Goal: Task Accomplishment & Management: Use online tool/utility

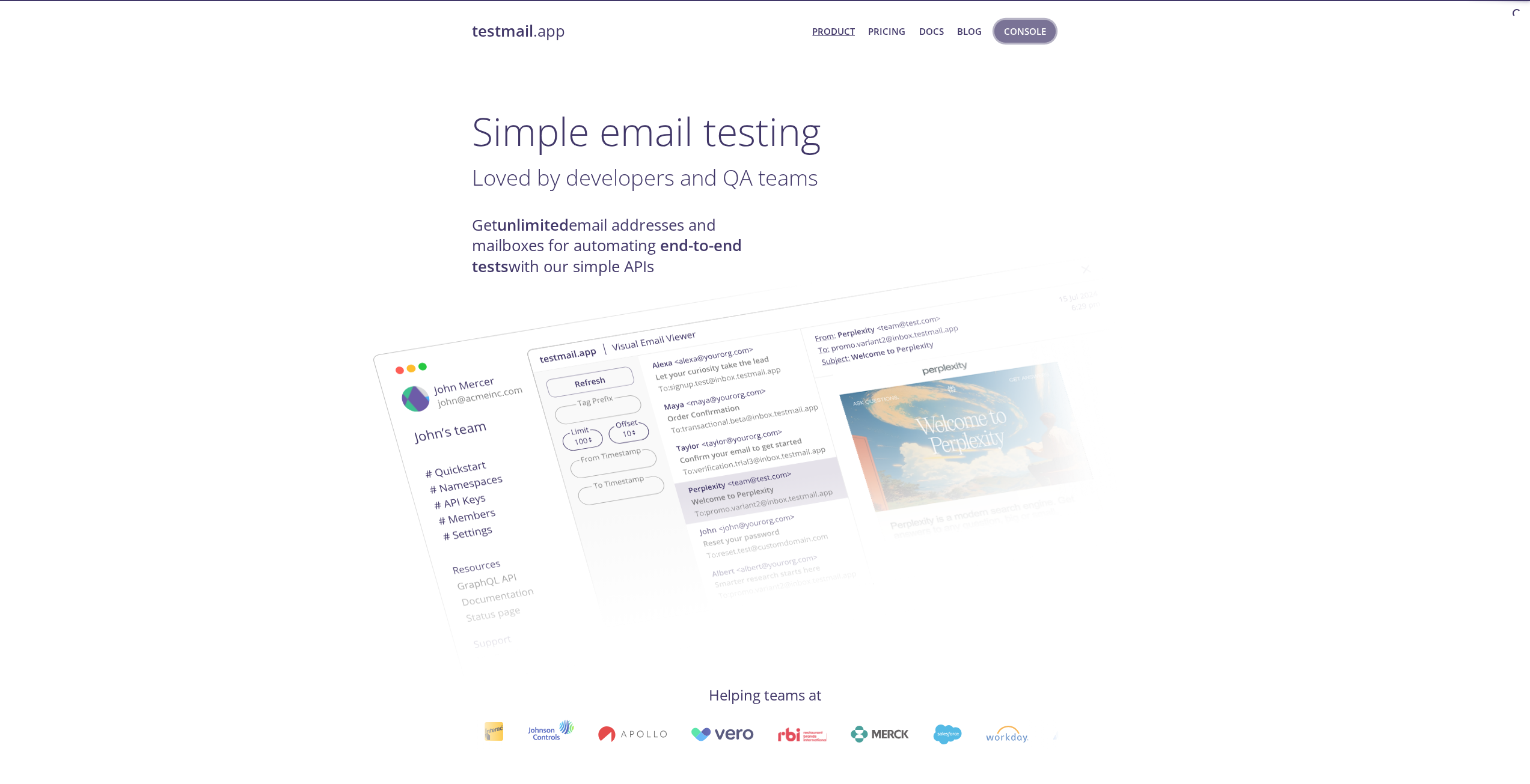
click at [1022, 22] on button "Console" at bounding box center [1025, 32] width 61 height 23
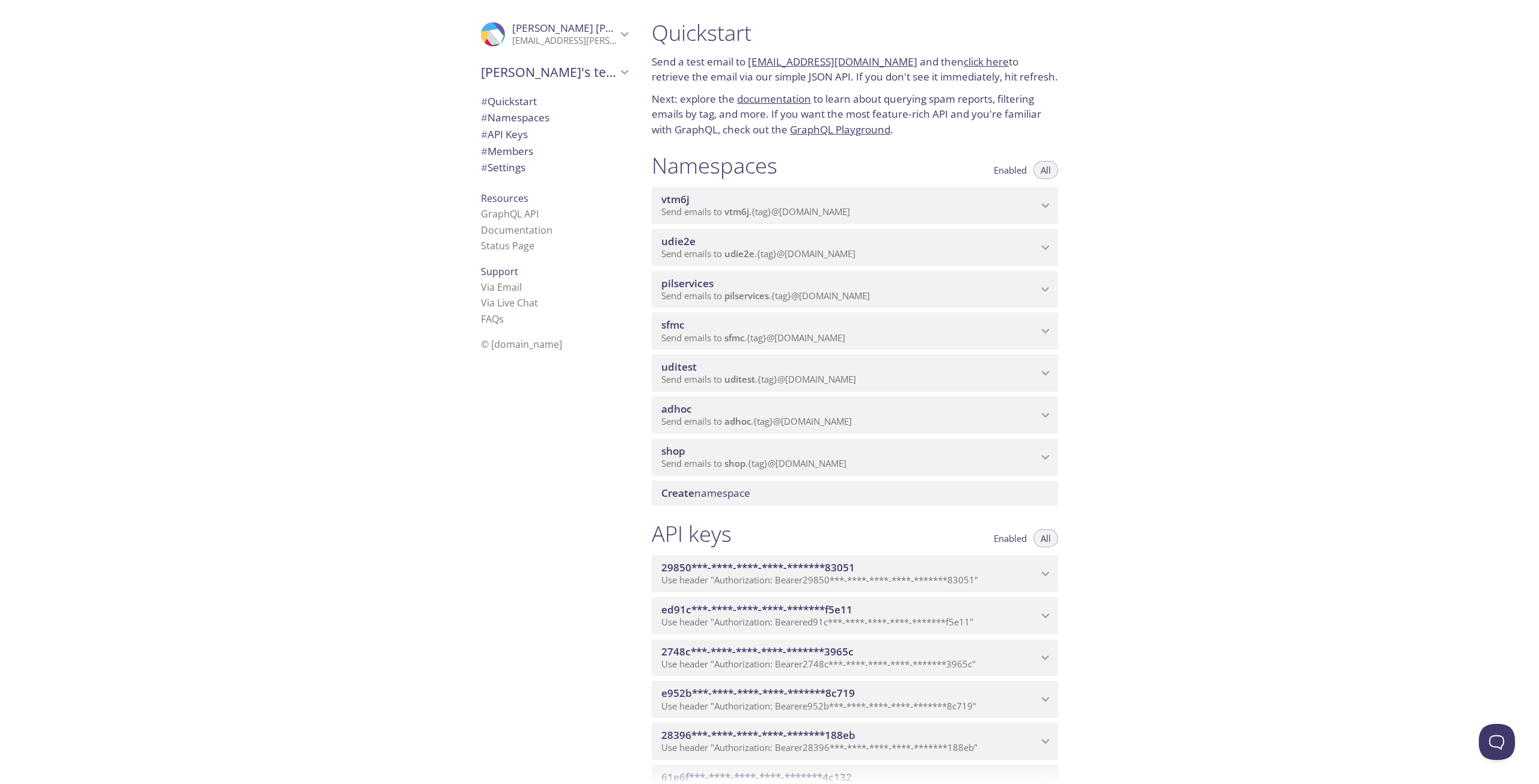
click at [751, 421] on span "adhoc" at bounding box center [738, 421] width 27 height 12
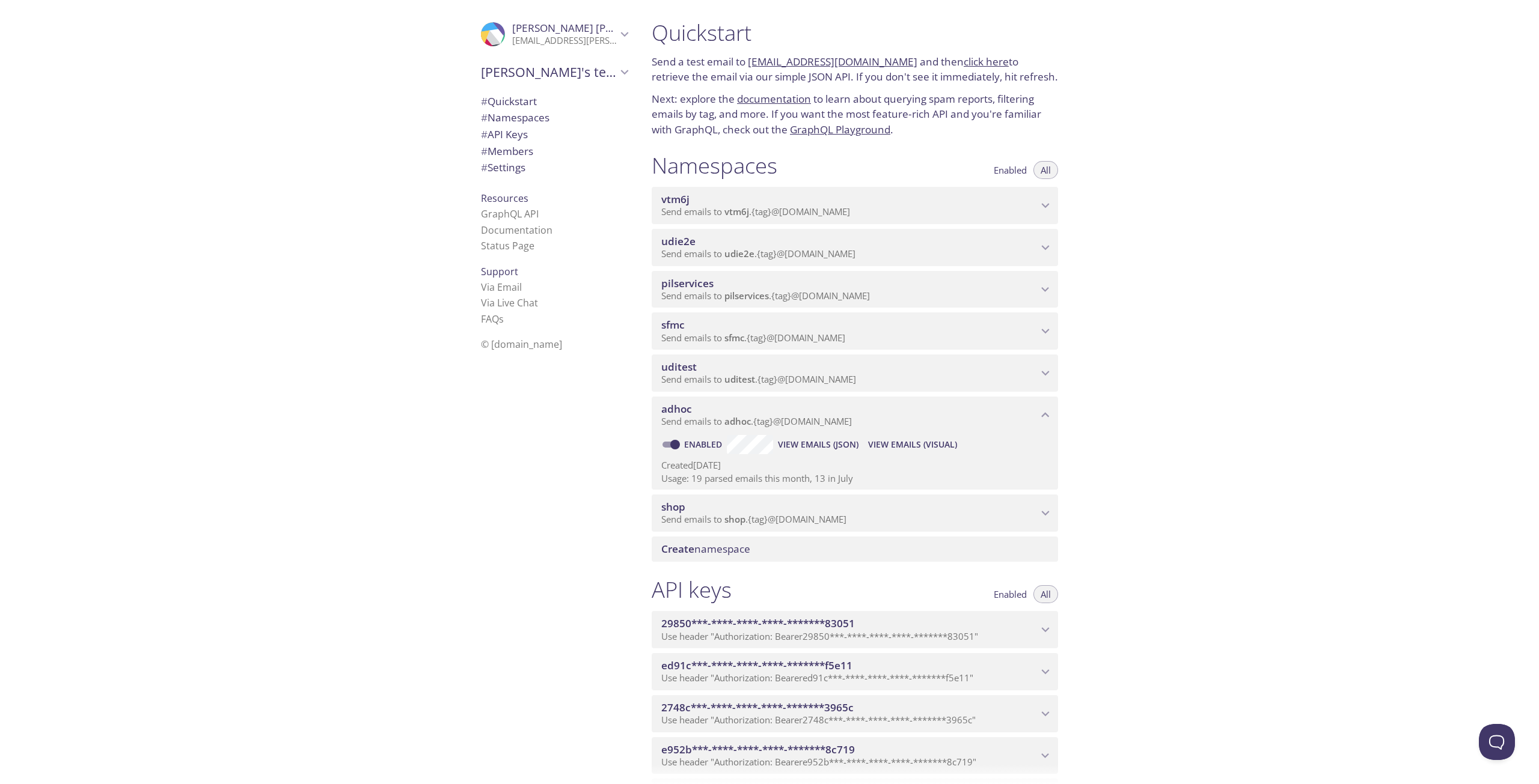
click at [901, 448] on span "View Emails (Visual)" at bounding box center [912, 444] width 89 height 14
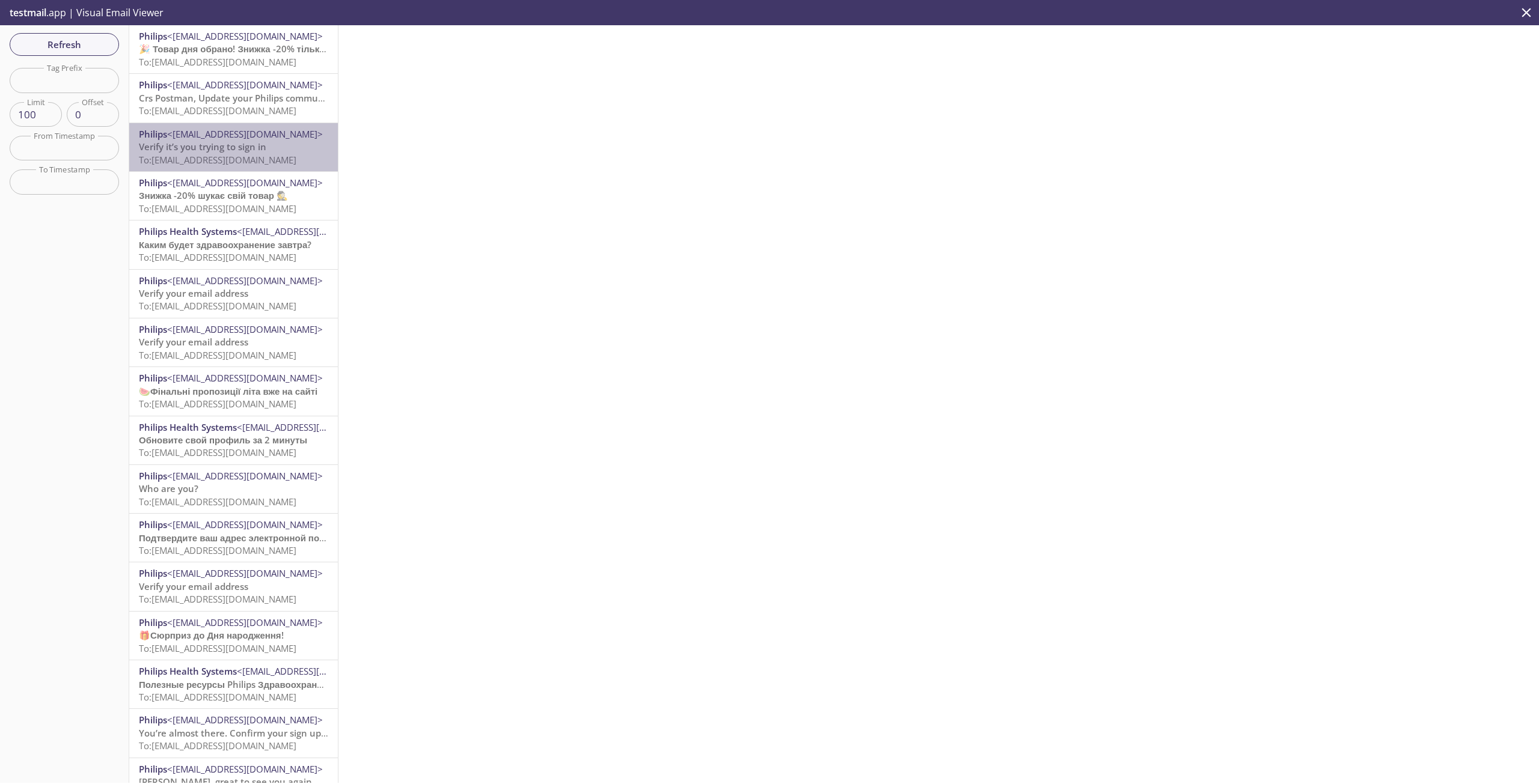
click at [261, 146] on span "Verify it’s you trying to sign in" at bounding box center [203, 147] width 128 height 12
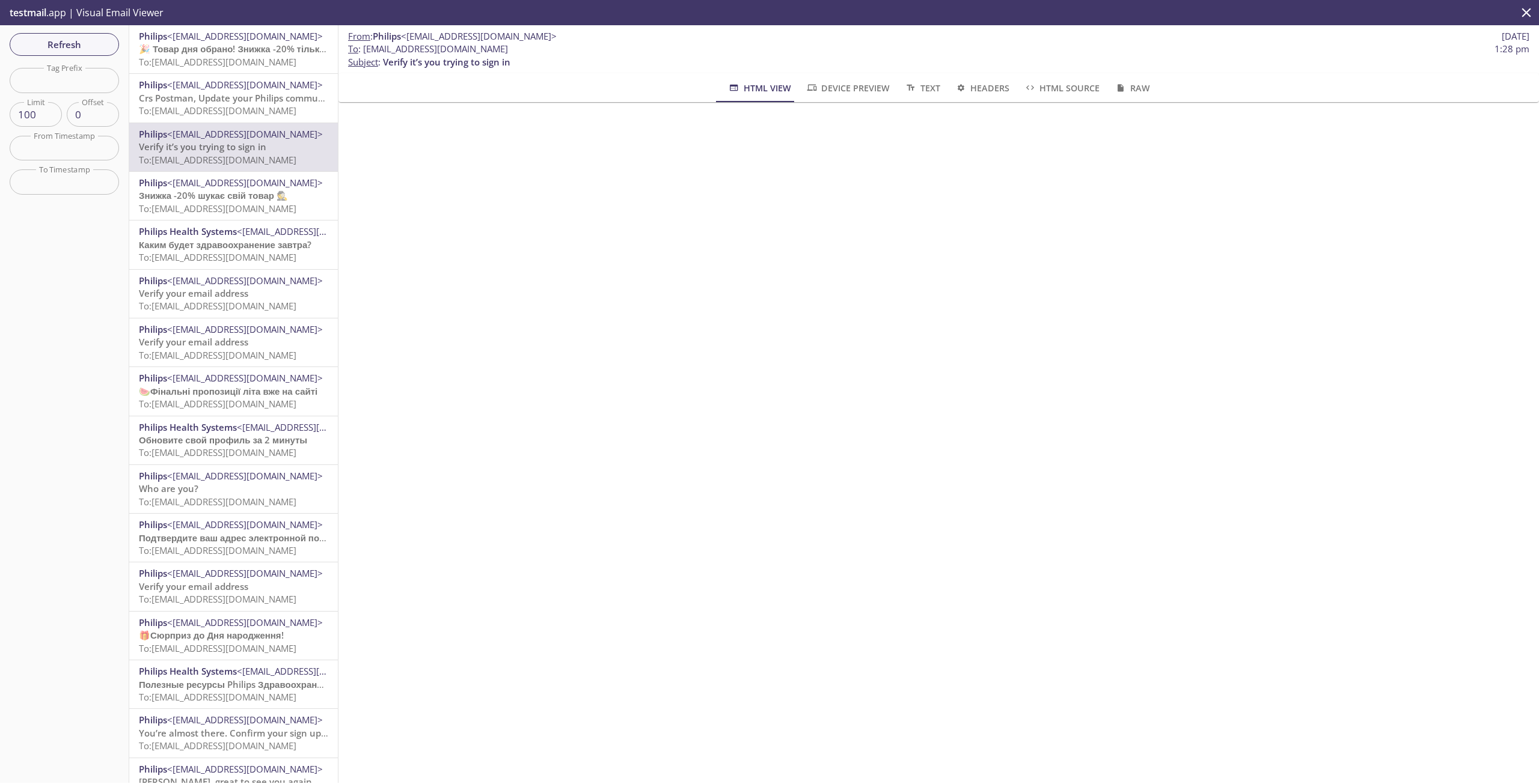
drag, startPoint x: 559, startPoint y: 53, endPoint x: 364, endPoint y: 46, distance: 195.1
click at [364, 46] on span "To : [EMAIL_ADDRESS][DOMAIN_NAME] 1:28 pm" at bounding box center [938, 48] width 1181 height 12
copy span "[EMAIL_ADDRESS][DOMAIN_NAME]"
click at [73, 45] on span "Refresh" at bounding box center [64, 44] width 90 height 16
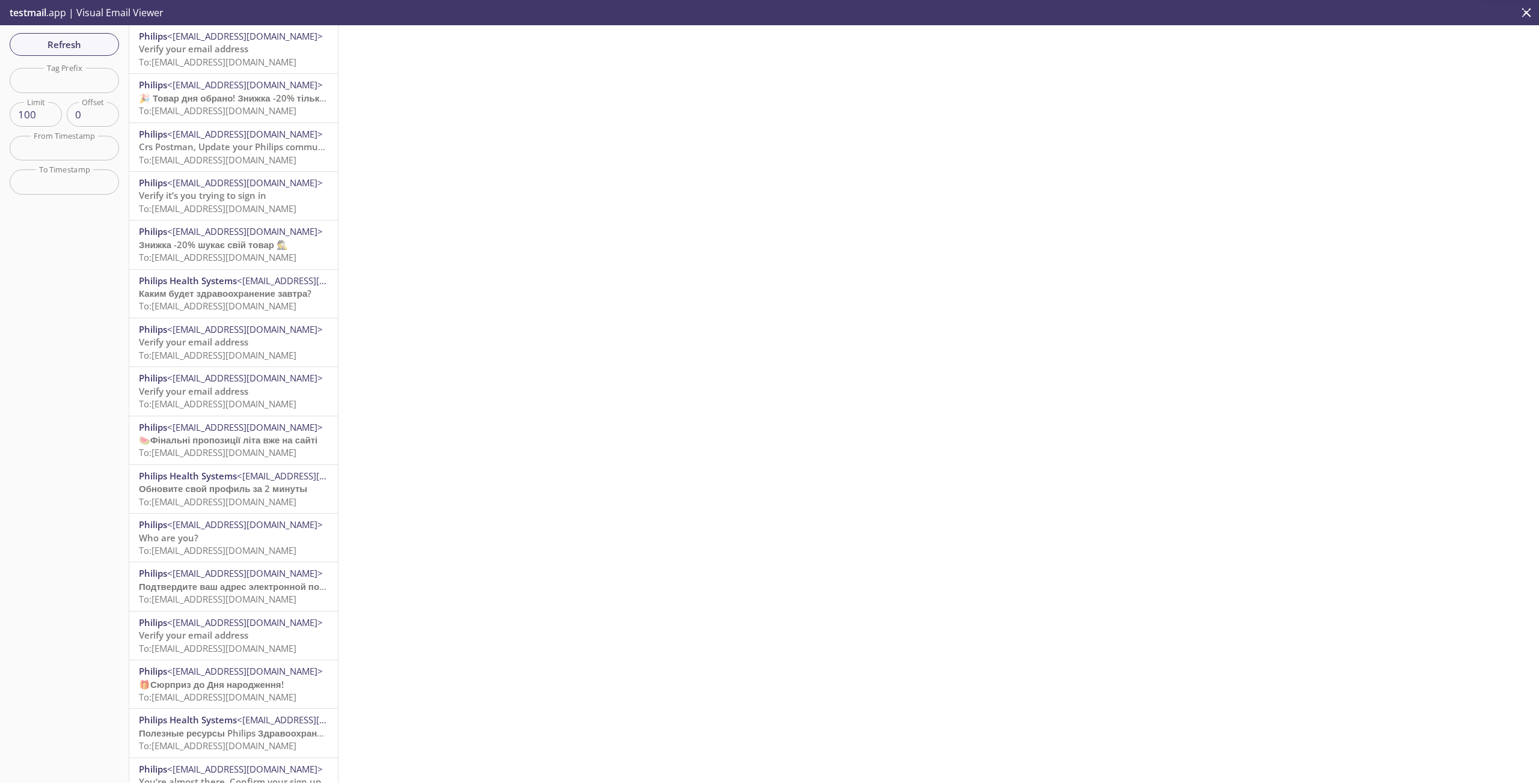
click at [235, 58] on span "To: [EMAIL_ADDRESS][DOMAIN_NAME]" at bounding box center [217, 61] width 158 height 12
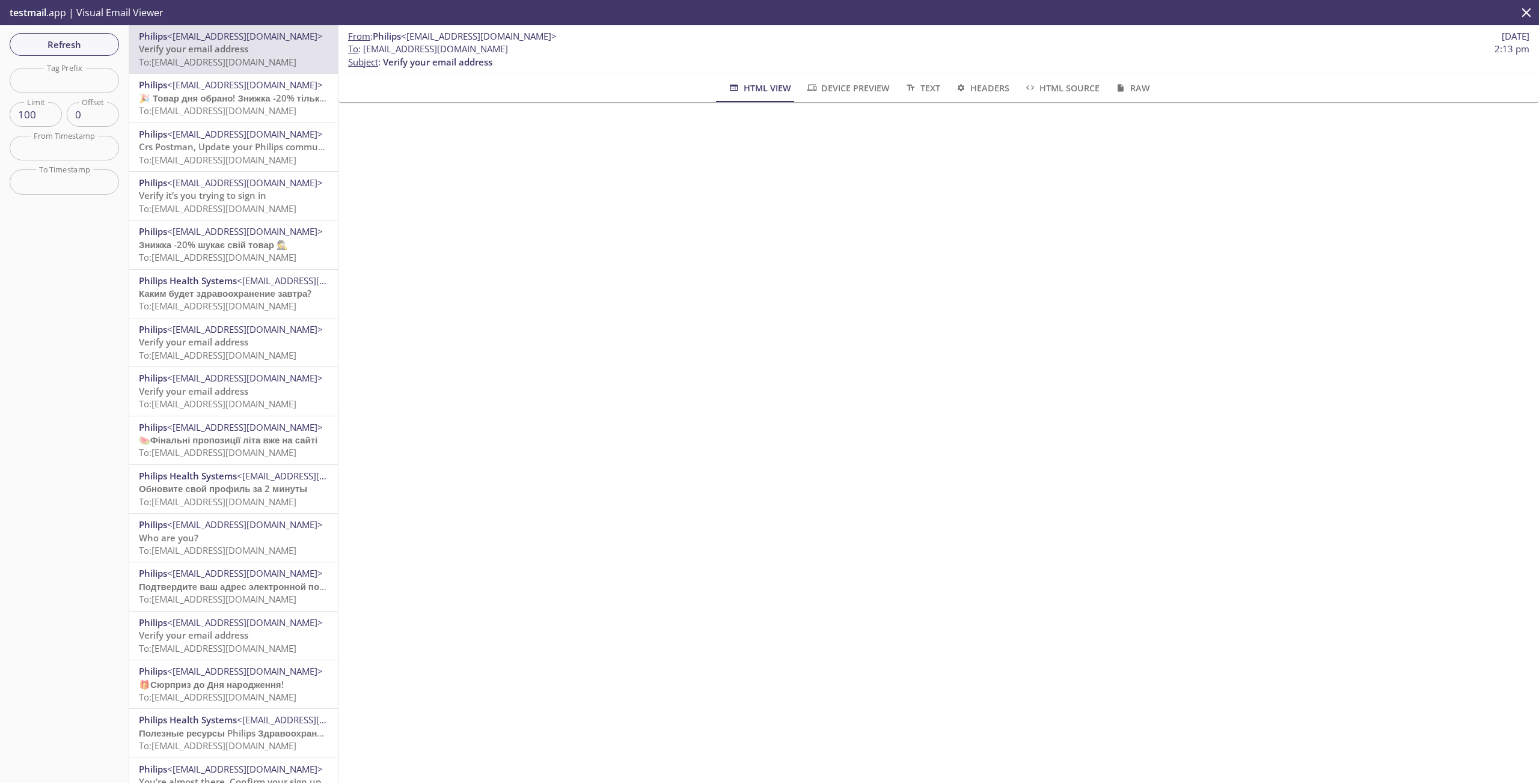
drag, startPoint x: 563, startPoint y: 48, endPoint x: 364, endPoint y: 48, distance: 199.0
click at [364, 48] on span "To : [EMAIL_ADDRESS][DOMAIN_NAME] 2:13 pm" at bounding box center [938, 48] width 1181 height 12
copy span "[EMAIL_ADDRESS][DOMAIN_NAME]"
click at [597, 66] on p "To : [EMAIL_ADDRESS][DOMAIN_NAME] 2:13 pm Subject : Verify your email address" at bounding box center [938, 55] width 1181 height 26
drag, startPoint x: 590, startPoint y: 56, endPoint x: 366, endPoint y: 41, distance: 224.5
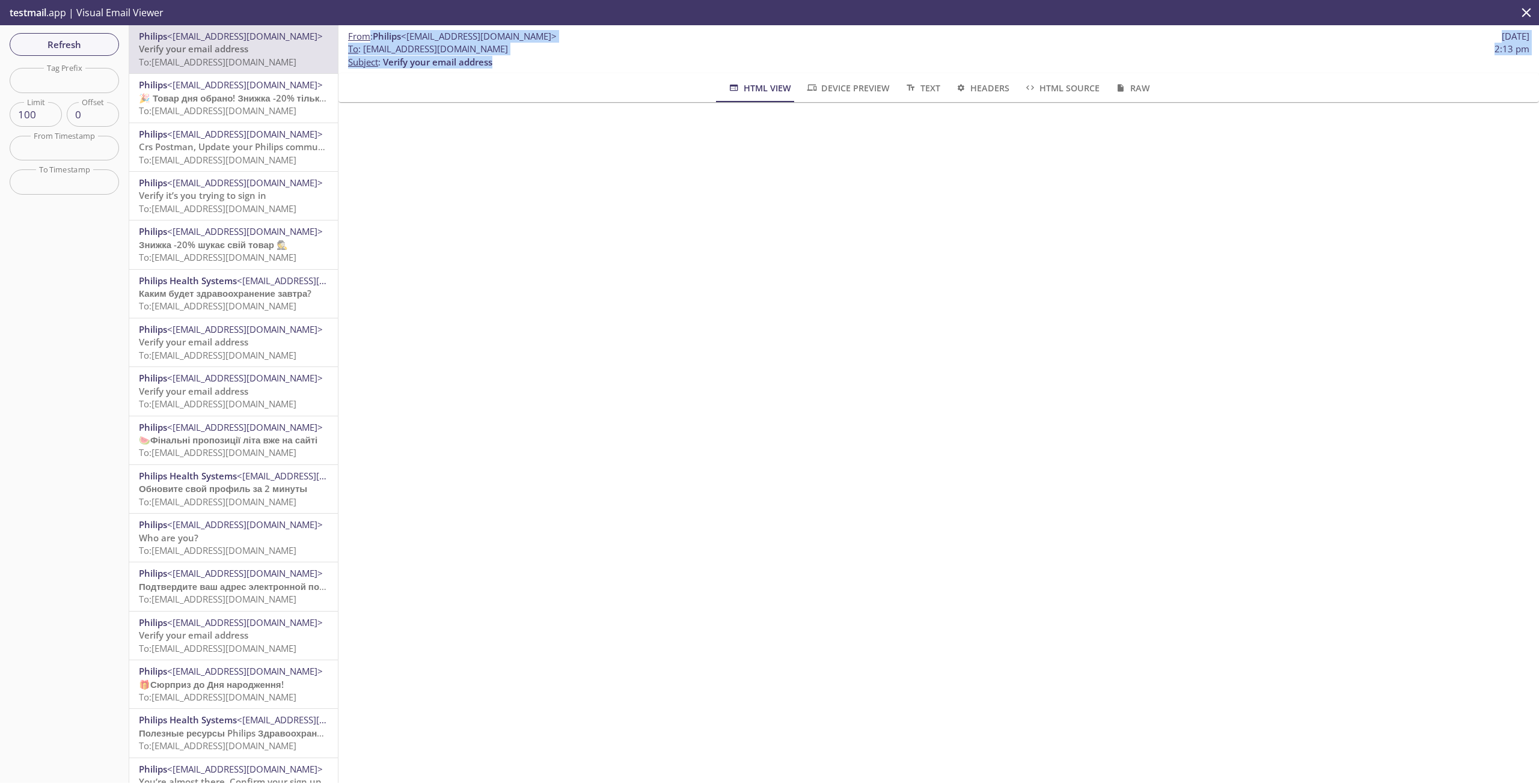
click at [366, 41] on div "From : Philips <[EMAIL_ADDRESS][DOMAIN_NAME]> [DATE] To : [EMAIL_ADDRESS][DOMAI…" at bounding box center [939, 49] width 1201 height 48
click at [677, 44] on span "To : [EMAIL_ADDRESS][DOMAIN_NAME] 2:13 pm" at bounding box center [938, 48] width 1181 height 12
click at [559, 51] on span "To : [EMAIL_ADDRESS][DOMAIN_NAME] 2:13 pm" at bounding box center [938, 48] width 1181 height 12
click at [549, 55] on span "To : [EMAIL_ADDRESS][DOMAIN_NAME] 2:13 pm" at bounding box center [938, 48] width 1181 height 12
drag, startPoint x: 550, startPoint y: 50, endPoint x: 365, endPoint y: 47, distance: 185.0
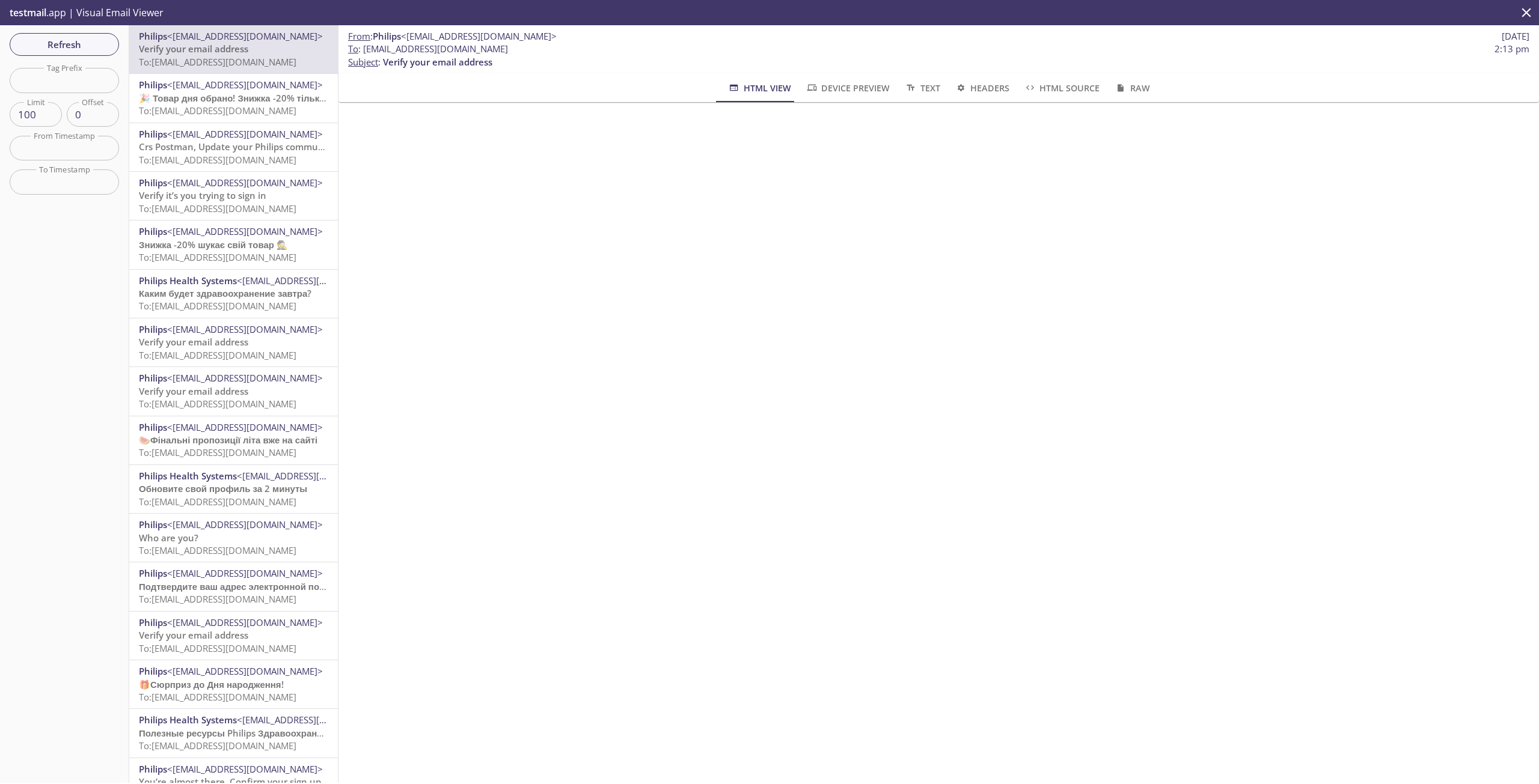
click at [365, 47] on span "To : [EMAIL_ADDRESS][DOMAIN_NAME] 2:13 pm" at bounding box center [938, 48] width 1181 height 12
copy span "[EMAIL_ADDRESS][DOMAIN_NAME]"
click at [77, 41] on span "Refresh" at bounding box center [64, 44] width 90 height 16
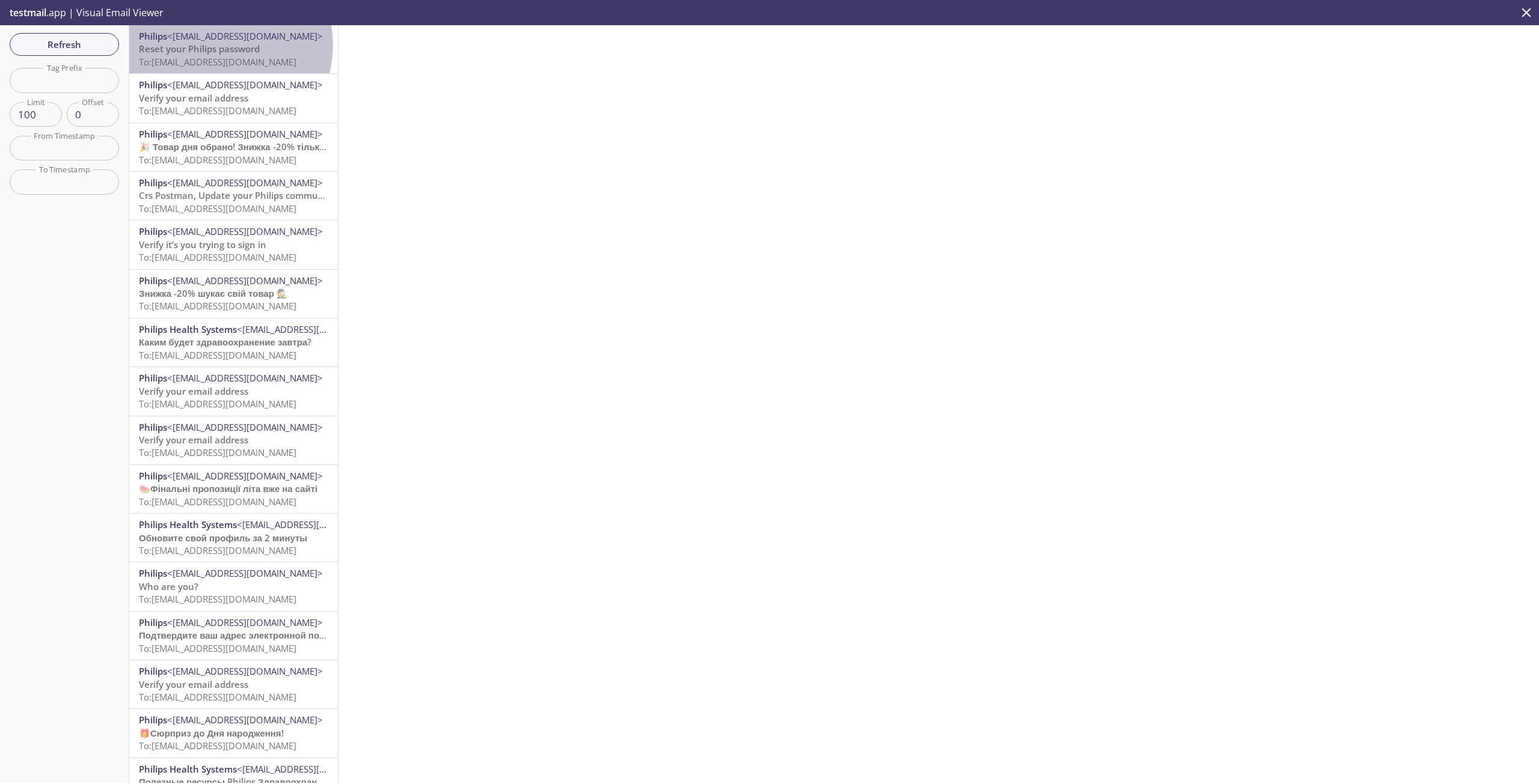
click at [222, 45] on span "Reset your Philips password" at bounding box center [199, 48] width 121 height 12
